Goal: Find contact information: Find contact information

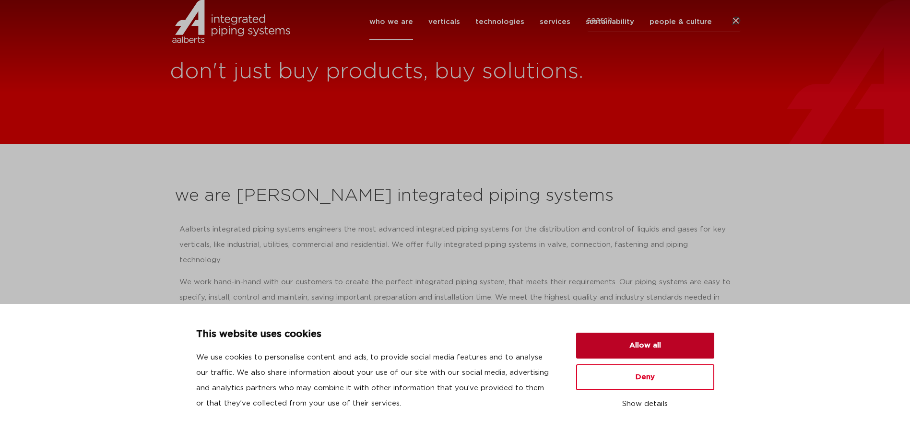
click at [630, 345] on button "Allow all" at bounding box center [645, 346] width 138 height 26
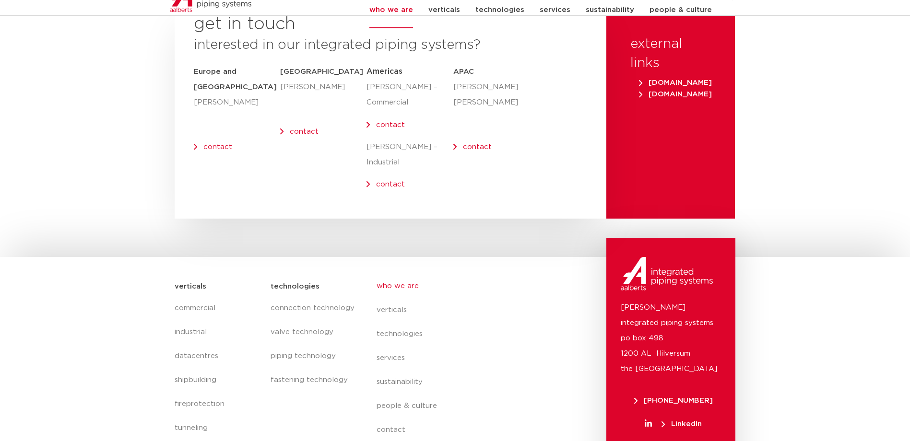
scroll to position [3946, 0]
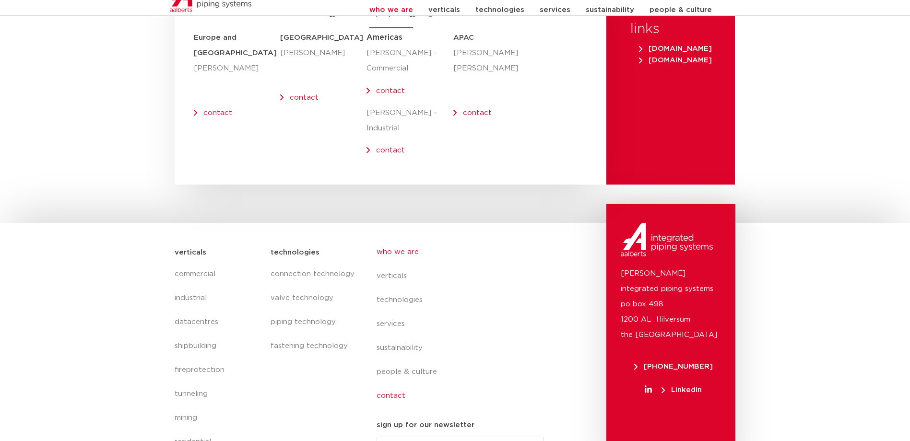
click at [394, 384] on link "contact" at bounding box center [464, 396] width 176 height 24
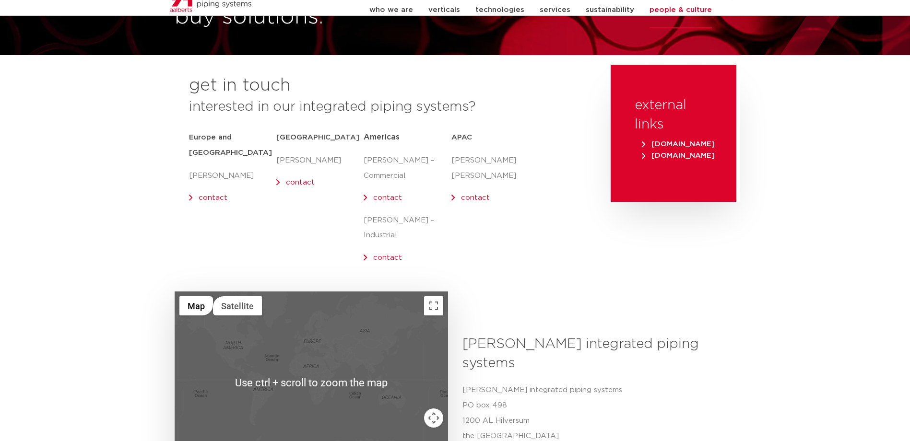
scroll to position [99, 0]
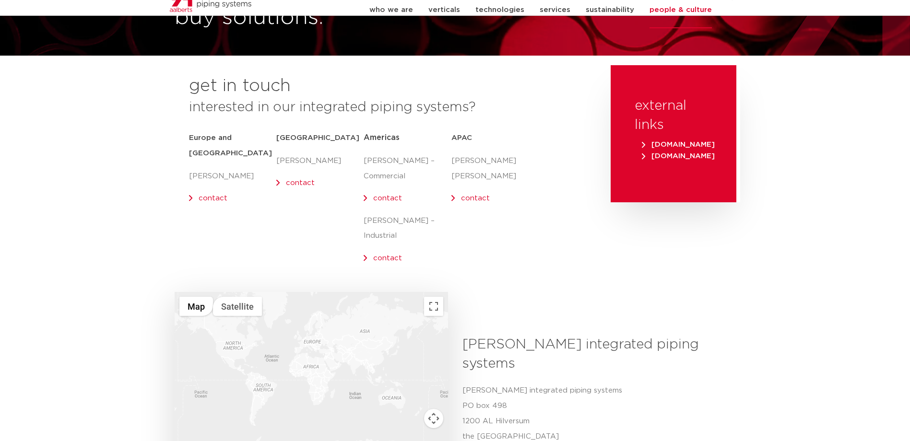
click at [301, 181] on link "contact" at bounding box center [300, 182] width 29 height 7
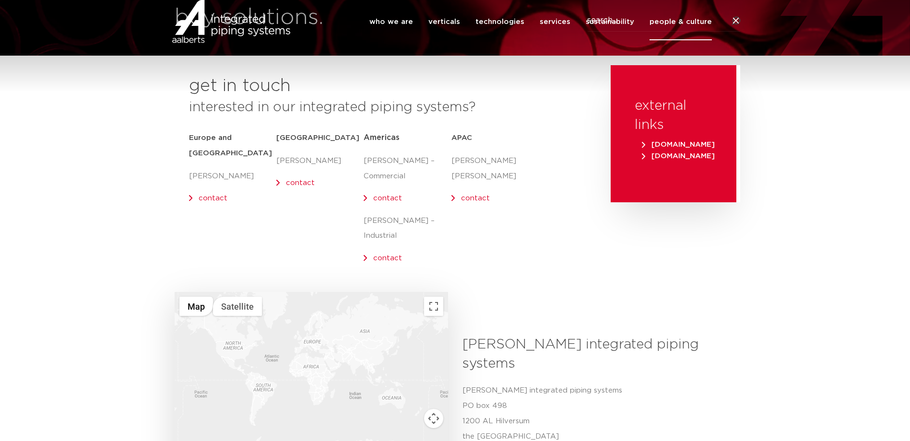
scroll to position [0, 0]
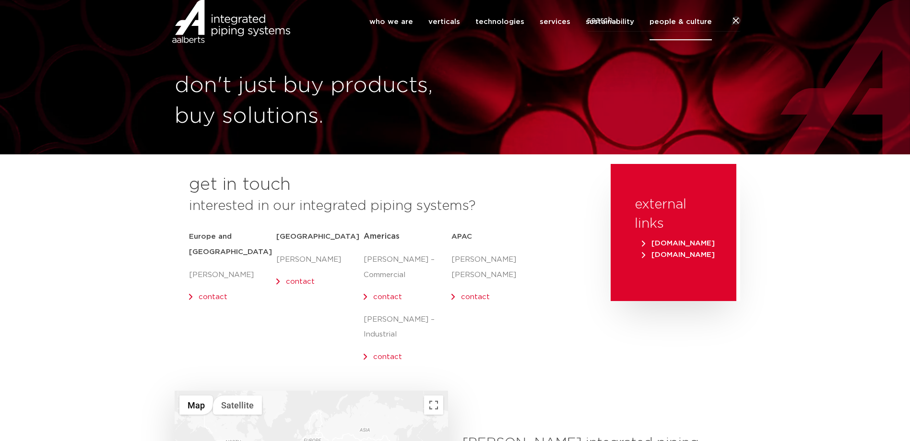
click at [216, 43] on img at bounding box center [231, 21] width 123 height 43
